Goal: Transaction & Acquisition: Subscribe to service/newsletter

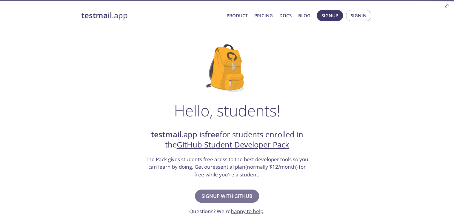
click at [231, 196] on span "Signup with GitHub" at bounding box center [227, 196] width 51 height 8
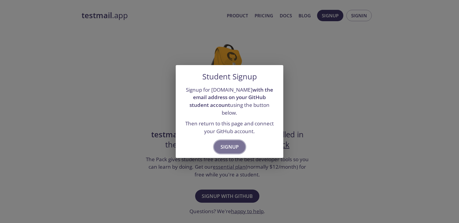
click at [228, 143] on span "Signup" at bounding box center [229, 147] width 18 height 8
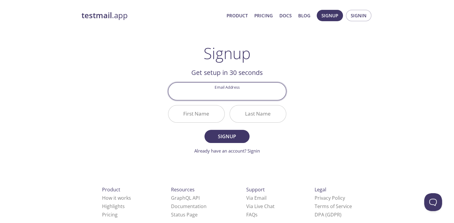
click at [225, 93] on input "Email Address" at bounding box center [227, 91] width 118 height 17
click at [328, 95] on div "testmail .app Product Pricing Docs Blog Signup Signin Signup Get setup in 30 se…" at bounding box center [227, 143] width 306 height 274
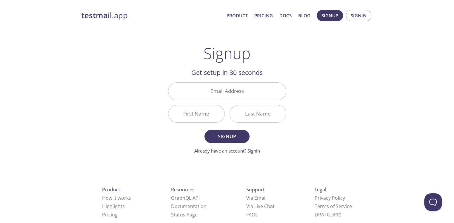
click at [256, 153] on link "Already have an account? Signin" at bounding box center [227, 151] width 66 height 6
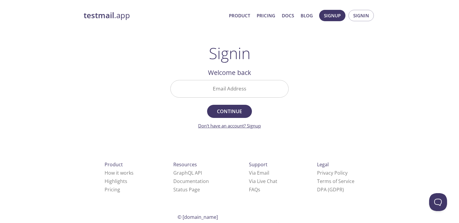
click at [256, 126] on link "Don't have an account? Signup" at bounding box center [229, 126] width 63 height 6
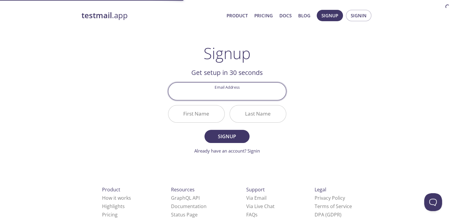
click at [241, 96] on input "Email Address" at bounding box center [227, 91] width 118 height 17
type input "[EMAIL_ADDRESS][DOMAIN_NAME]"
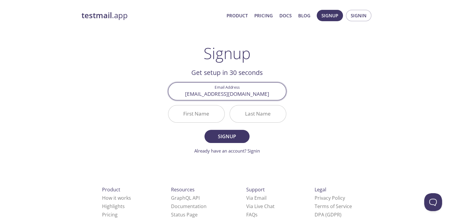
click at [198, 113] on input "First Name" at bounding box center [196, 113] width 56 height 17
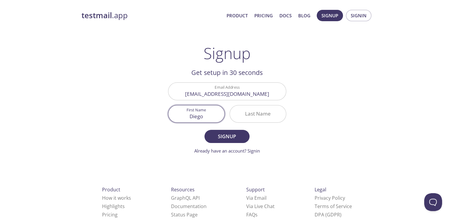
type input "Diego"
click at [205, 130] on button "Signup" at bounding box center [227, 136] width 45 height 13
click at [252, 113] on input "Last Name Required" at bounding box center [258, 113] width 56 height 17
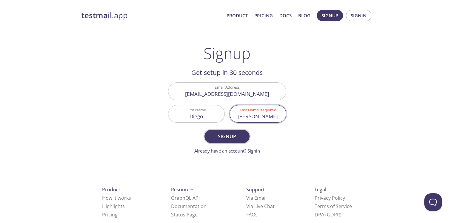
type input "[PERSON_NAME]"
click at [237, 139] on span "Signup" at bounding box center [227, 136] width 32 height 8
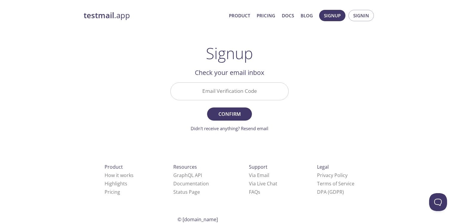
click at [233, 90] on input "Email Verification Code" at bounding box center [230, 91] width 118 height 17
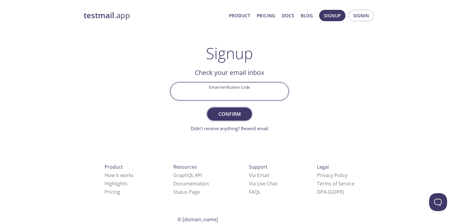
paste input "FHUSRK8"
type input "FHUSRK8"
click at [238, 109] on button "Confirm" at bounding box center [229, 114] width 45 height 13
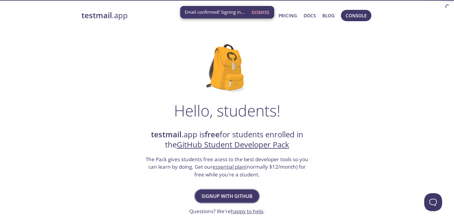
click at [236, 194] on span "Signup with GitHub" at bounding box center [227, 196] width 51 height 8
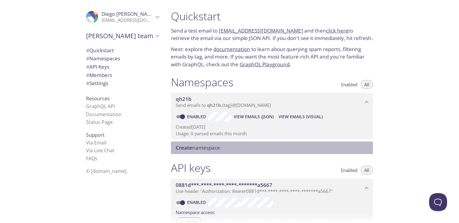
click at [197, 148] on span "Create namespace" at bounding box center [198, 147] width 44 height 7
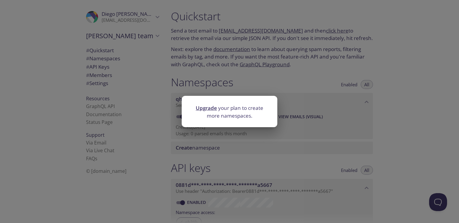
click at [346, 130] on div "Upgrade your plan to create more namespaces." at bounding box center [229, 111] width 459 height 223
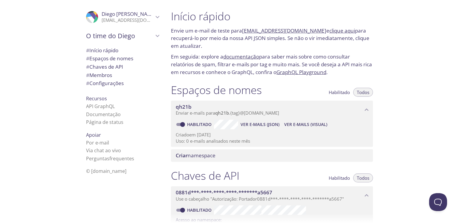
click at [200, 35] on font "para recuperá-lo por meio da nossa API JSON simples. Se não o vir imediatamente…" at bounding box center [270, 38] width 198 height 22
